Goal: Find specific page/section: Find specific page/section

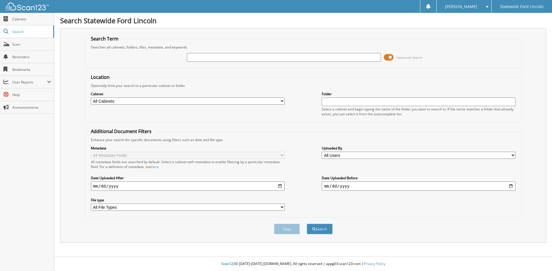
click at [227, 61] on input "text" at bounding box center [284, 57] width 194 height 9
type input "schumm"
click at [318, 230] on button "Search" at bounding box center [319, 229] width 26 height 11
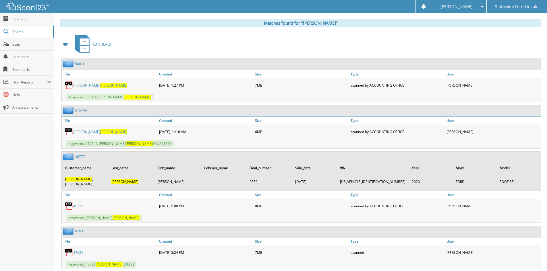
scroll to position [262, 0]
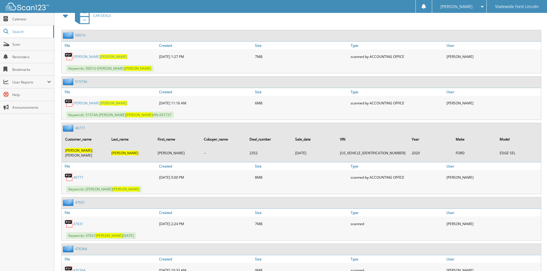
click at [69, 173] on img at bounding box center [69, 177] width 9 height 9
click at [80, 175] on link "46777" at bounding box center [78, 177] width 10 height 5
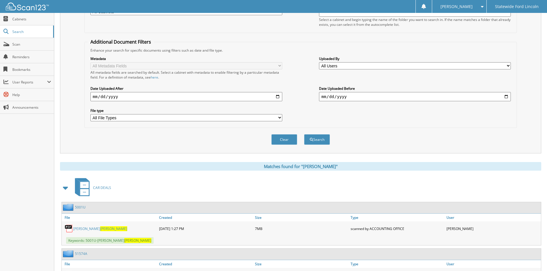
scroll to position [0, 0]
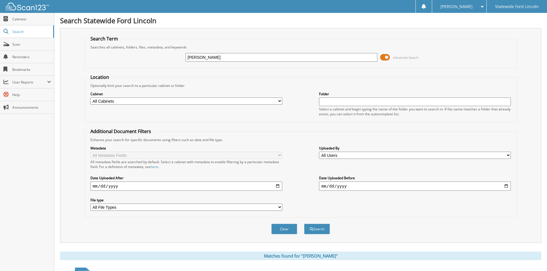
click at [263, 57] on input "[PERSON_NAME]" at bounding box center [282, 57] width 192 height 9
click at [388, 57] on span at bounding box center [385, 57] width 10 height 9
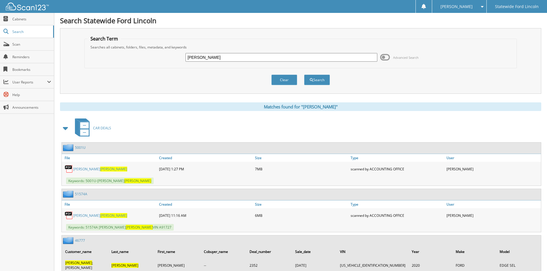
click at [324, 56] on input "[PERSON_NAME]" at bounding box center [282, 57] width 192 height 9
type input "s"
type input "[PERSON_NAME]"
click at [315, 76] on button "Search" at bounding box center [317, 80] width 26 height 11
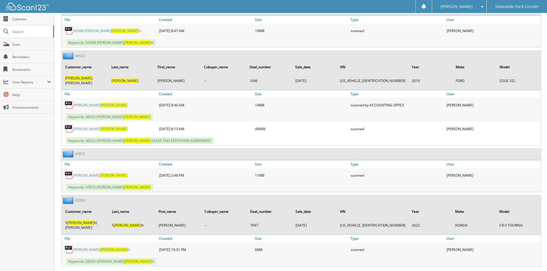
scroll to position [297, 0]
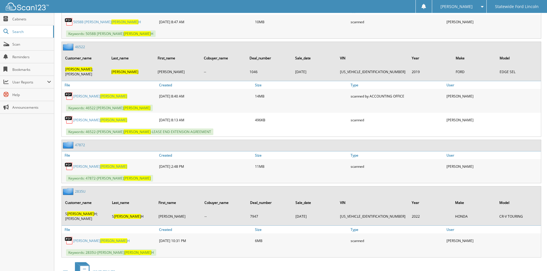
click at [100, 164] on span "[PERSON_NAME]" at bounding box center [113, 166] width 27 height 5
